Goal: Task Accomplishment & Management: Use online tool/utility

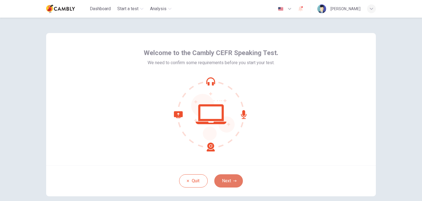
click at [225, 180] on button "Next" at bounding box center [228, 180] width 29 height 13
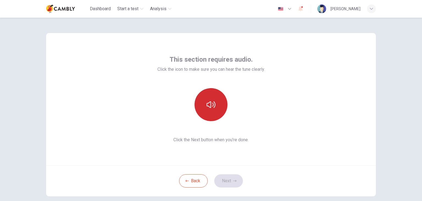
click at [213, 106] on icon "button" at bounding box center [211, 104] width 9 height 7
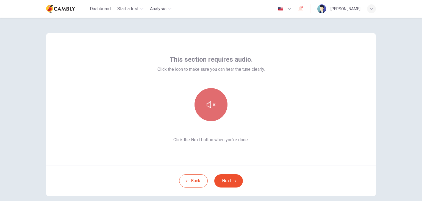
click at [213, 106] on icon "button" at bounding box center [211, 104] width 9 height 9
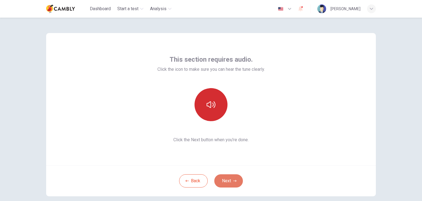
click at [230, 177] on button "Next" at bounding box center [228, 180] width 29 height 13
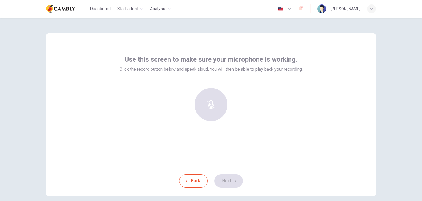
click at [201, 104] on div at bounding box center [210, 104] width 59 height 33
click at [212, 108] on div at bounding box center [210, 104] width 59 height 33
click at [210, 109] on h6 "Record" at bounding box center [211, 109] width 12 height 7
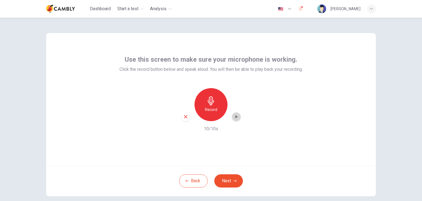
click at [236, 116] on icon "button" at bounding box center [237, 116] width 2 height 3
click at [236, 117] on icon "button" at bounding box center [237, 117] width 4 height 4
click at [236, 117] on icon "button" at bounding box center [236, 116] width 5 height 5
click at [185, 120] on div "button" at bounding box center [185, 116] width 9 height 9
click at [216, 108] on div "Record" at bounding box center [211, 104] width 33 height 33
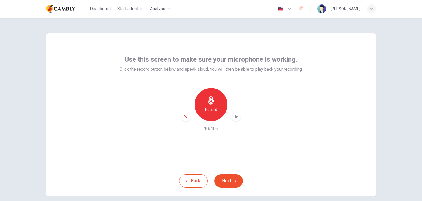
click at [236, 118] on icon "button" at bounding box center [236, 116] width 5 height 5
click at [235, 180] on icon "button" at bounding box center [234, 181] width 3 height 2
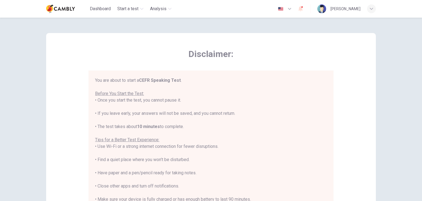
click at [277, 121] on div "You are about to start a CEFR Speaking Test . Before You Start the Test: • Once…" at bounding box center [211, 153] width 232 height 152
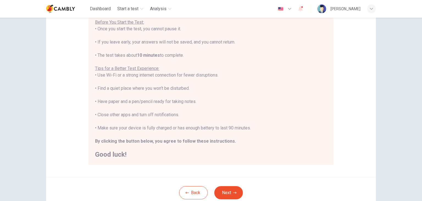
scroll to position [71, 0]
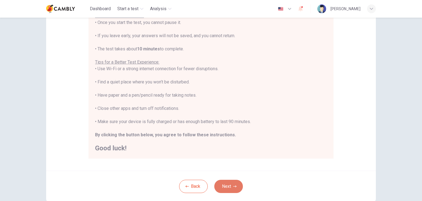
click at [228, 183] on button "Next" at bounding box center [228, 186] width 29 height 13
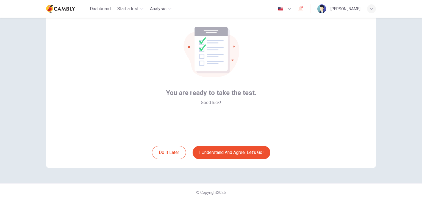
scroll to position [4, 0]
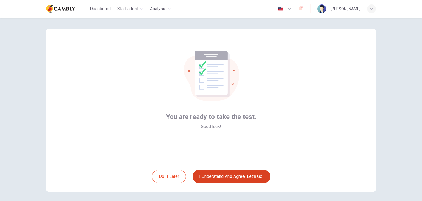
click at [244, 175] on button "I understand and agree. Let’s go!" at bounding box center [232, 176] width 78 height 13
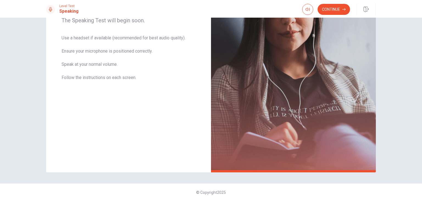
scroll to position [83, 0]
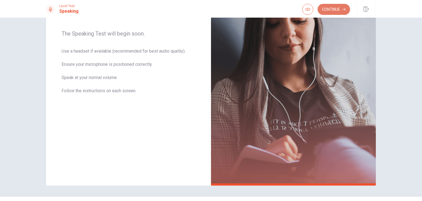
click at [334, 13] on button "Continue" at bounding box center [334, 9] width 32 height 11
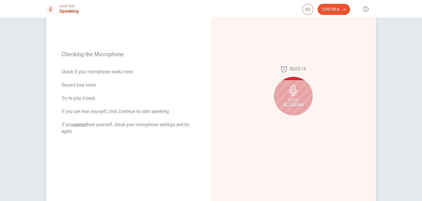
scroll to position [39, 0]
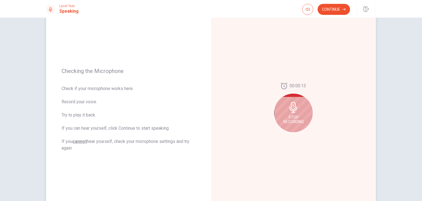
click at [290, 102] on icon at bounding box center [293, 107] width 11 height 11
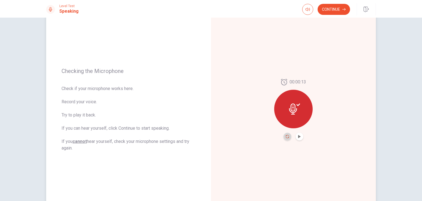
click at [287, 136] on icon "Record Again" at bounding box center [287, 136] width 3 height 3
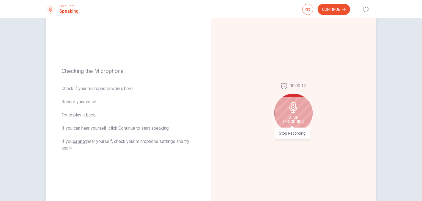
click at [293, 120] on span "Stop Recording" at bounding box center [294, 119] width 21 height 9
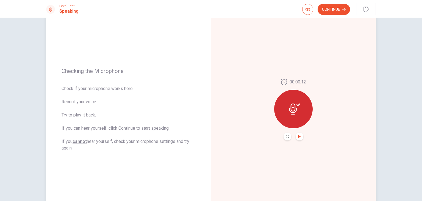
click at [298, 136] on icon "Play Audio" at bounding box center [299, 136] width 2 height 3
click at [286, 136] on icon "Record Again" at bounding box center [287, 136] width 3 height 3
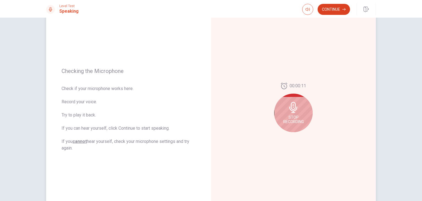
click at [328, 9] on button "Continue" at bounding box center [334, 9] width 32 height 11
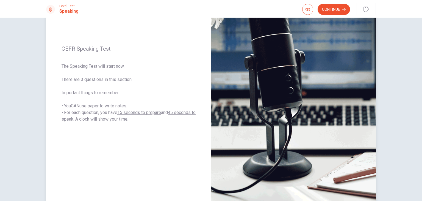
scroll to position [64, 0]
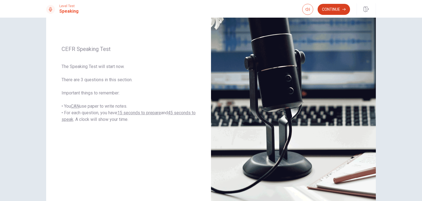
click at [331, 13] on button "Continue" at bounding box center [334, 9] width 32 height 11
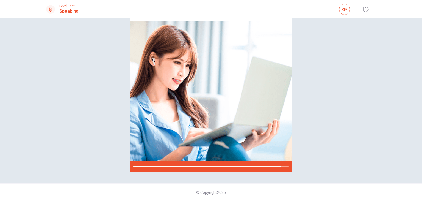
scroll to position [56, 0]
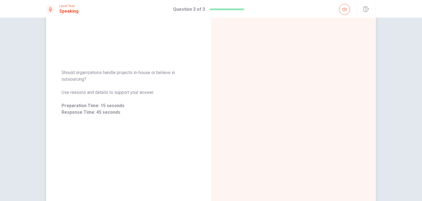
click at [70, 76] on span "Should organizations handle projects in-house or believe in outsourcing?" at bounding box center [129, 75] width 134 height 13
drag, startPoint x: 86, startPoint y: 81, endPoint x: 60, endPoint y: 73, distance: 27.1
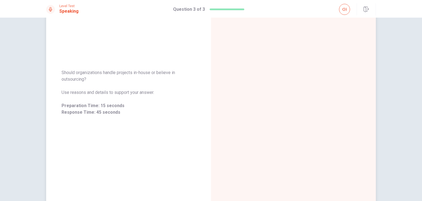
click at [62, 73] on span "Should organizations handle projects in-house or believe in outsourcing?" at bounding box center [129, 75] width 134 height 13
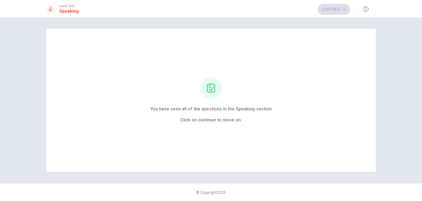
scroll to position [0, 0]
click at [338, 12] on button "Continue" at bounding box center [334, 9] width 32 height 11
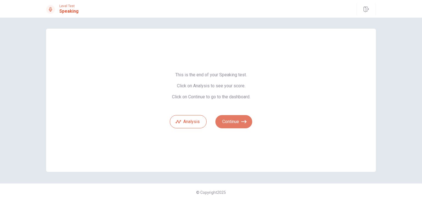
click at [234, 118] on button "Continue" at bounding box center [234, 121] width 37 height 13
